Goal: Navigation & Orientation: Find specific page/section

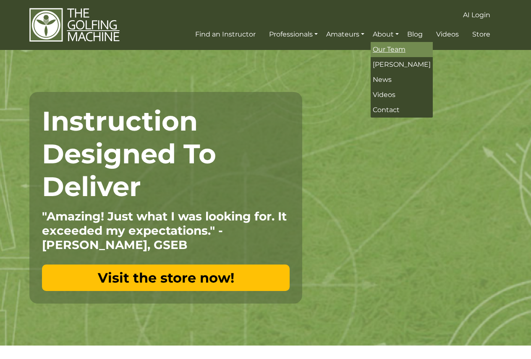
click at [382, 49] on span "Our Team" at bounding box center [389, 49] width 33 height 8
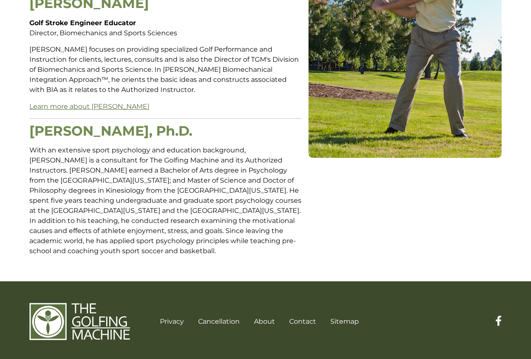
scroll to position [339, 0]
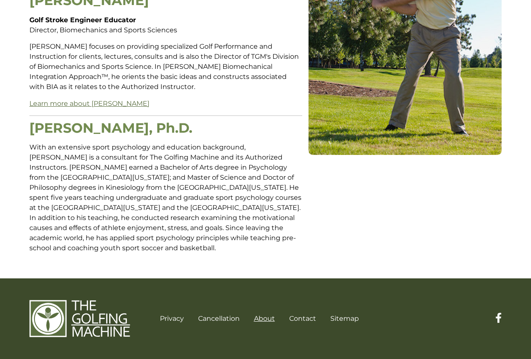
click at [269, 317] on link "About" at bounding box center [264, 318] width 21 height 8
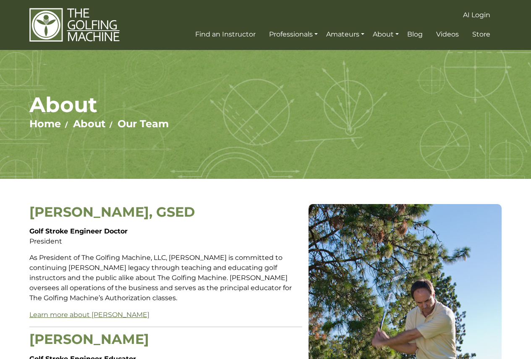
scroll to position [339, 0]
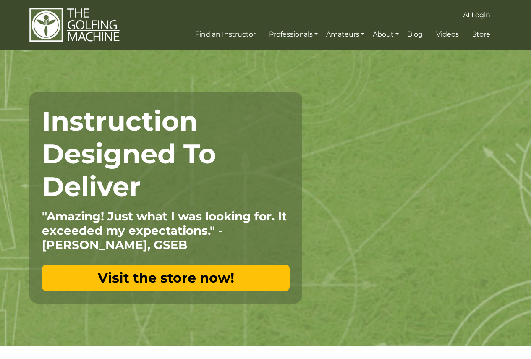
drag, startPoint x: 0, startPoint y: 0, endPoint x: 197, endPoint y: 141, distance: 242.4
